Goal: Task Accomplishment & Management: Complete application form

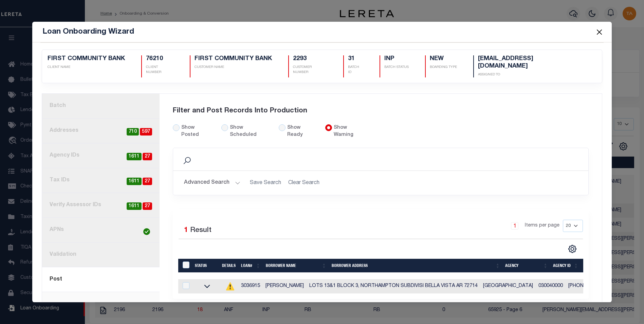
scroll to position [10, 0]
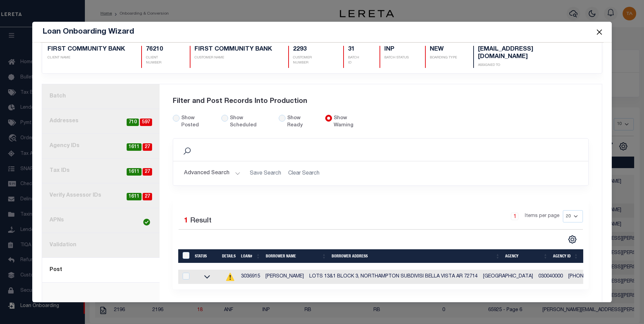
click at [600, 32] on button "Close" at bounding box center [599, 31] width 9 height 9
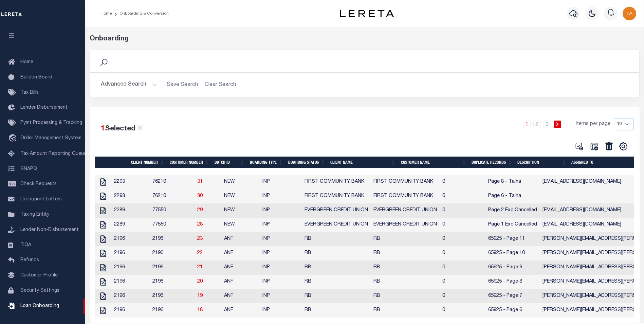
scroll to position [0, 0]
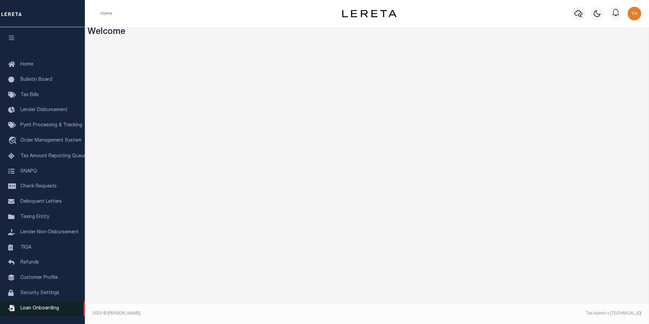
click at [39, 311] on span "Loan Onboarding" at bounding box center [39, 308] width 39 height 5
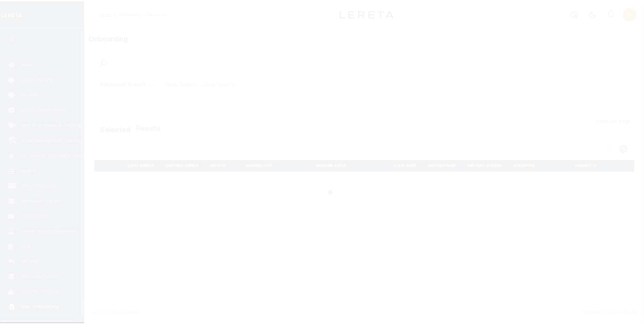
scroll to position [7, 0]
